Goal: Task Accomplishment & Management: Use online tool/utility

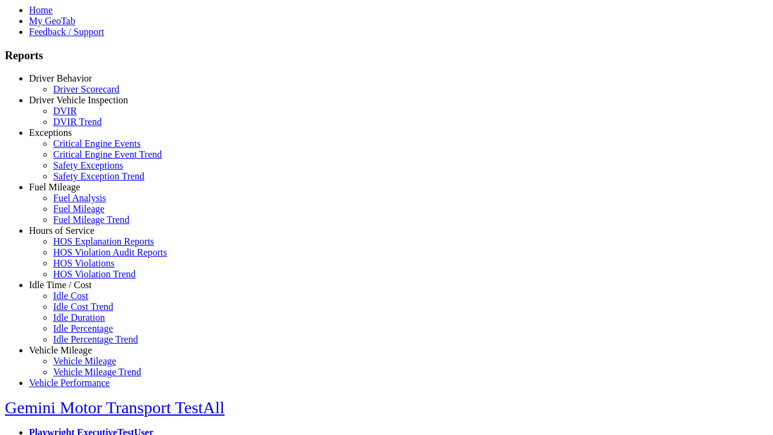
click at [69, 105] on link "Driver Vehicle Inspection" at bounding box center [78, 100] width 99 height 10
click at [79, 127] on link "DVIR Trend" at bounding box center [77, 122] width 48 height 10
select select "**********"
type input "**********"
